Goal: Navigation & Orientation: Find specific page/section

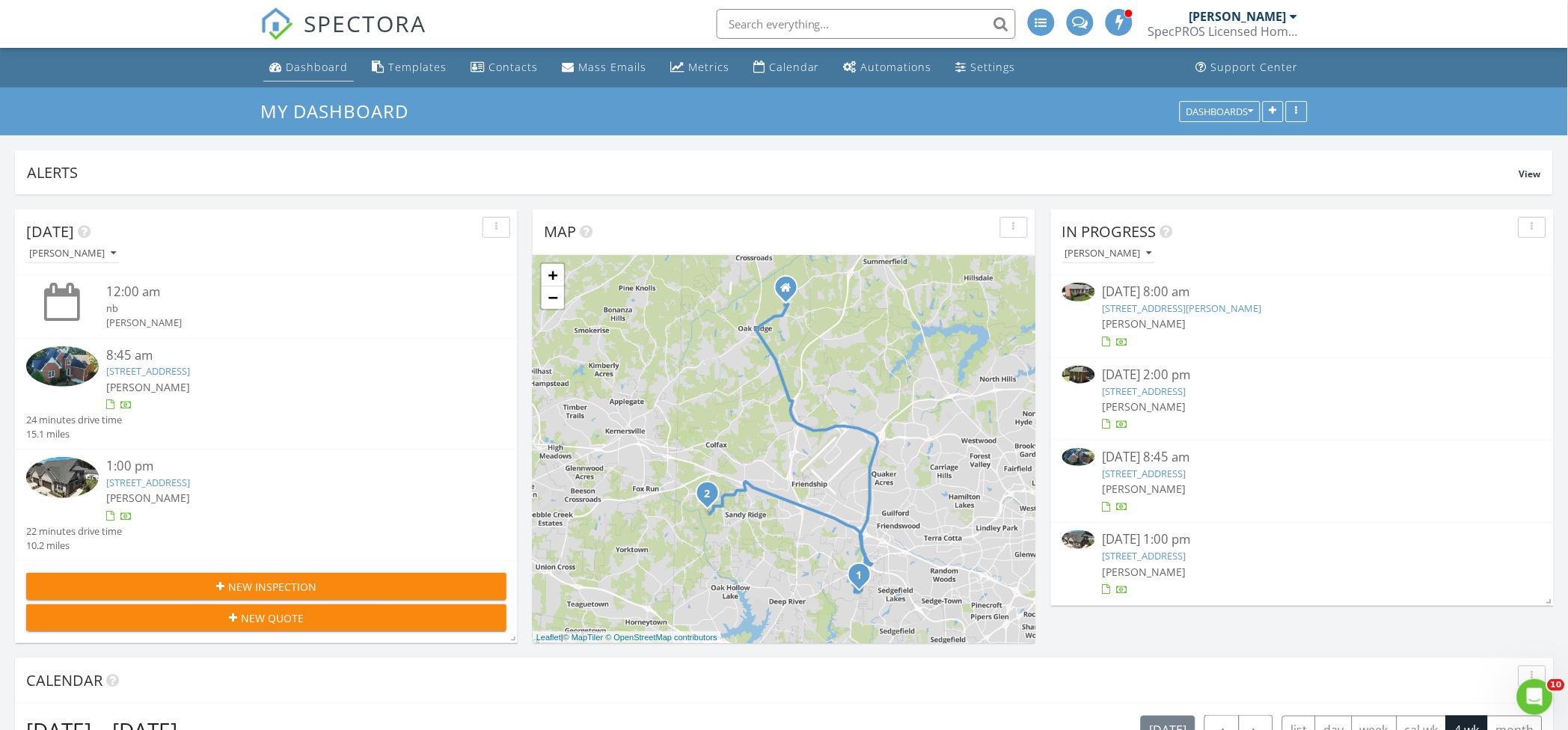
scroll to position [1429, 1598]
click at [304, 71] on div "Dashboard" at bounding box center [317, 67] width 62 height 14
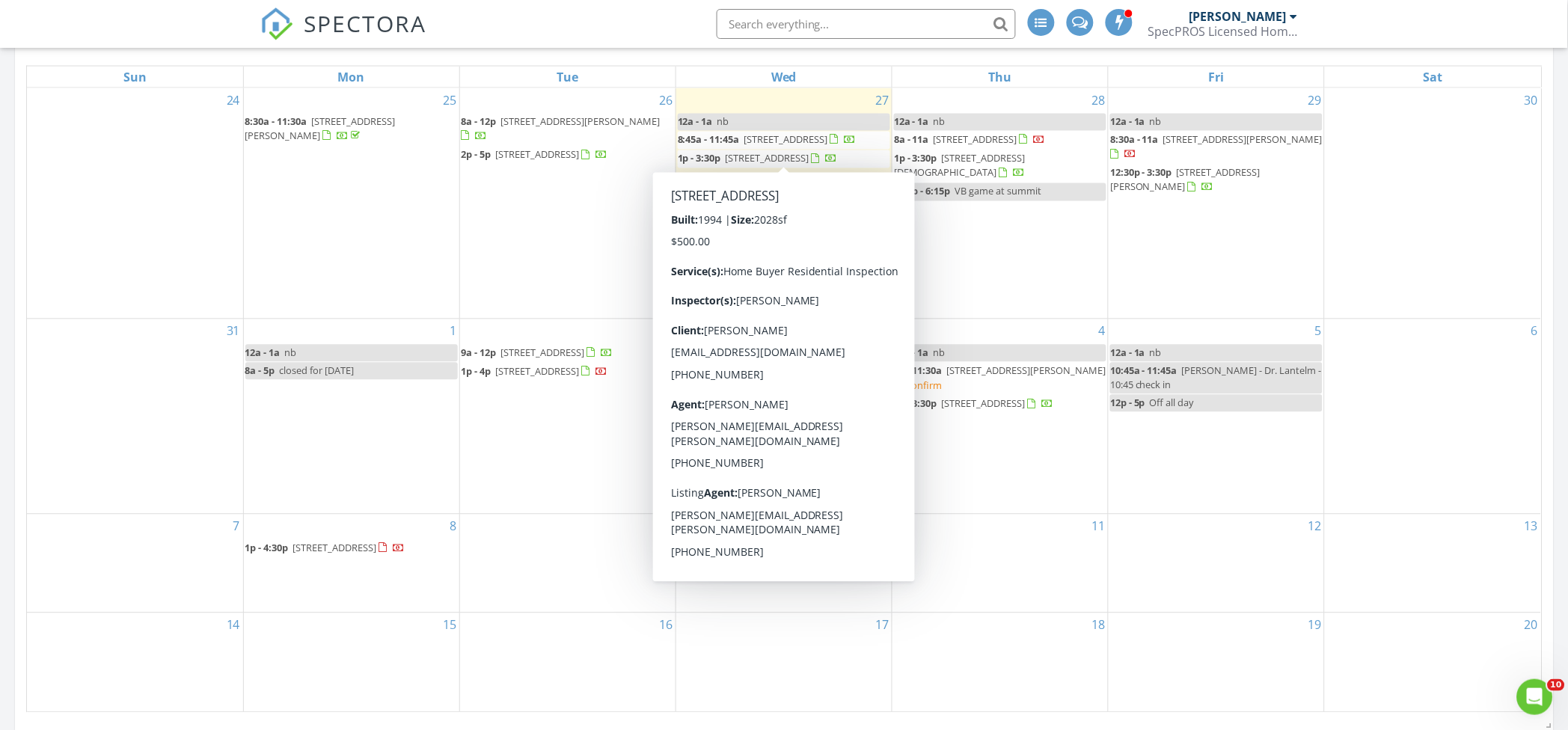
scroll to position [1429, 1598]
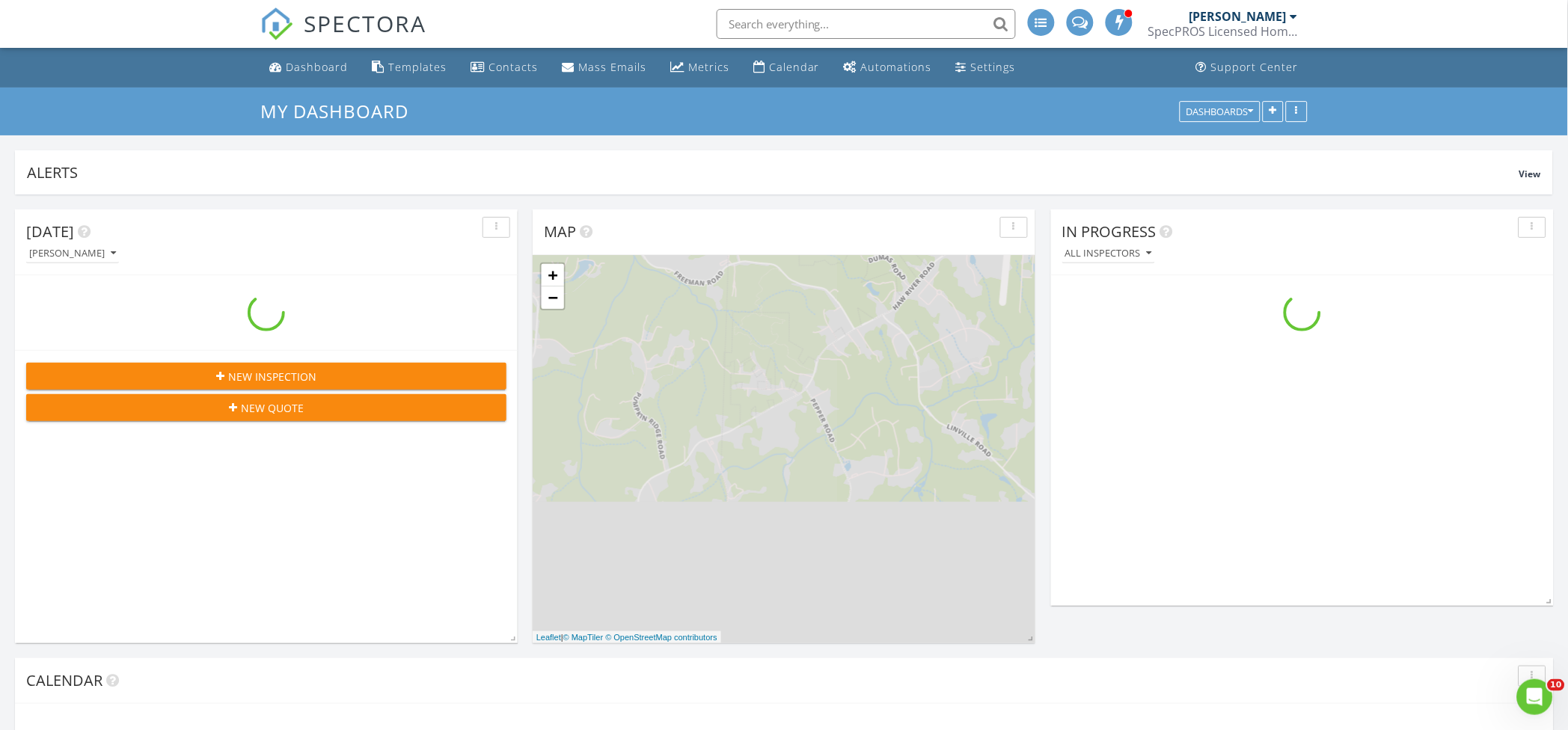
scroll to position [1429, 1598]
